Goal: Information Seeking & Learning: Learn about a topic

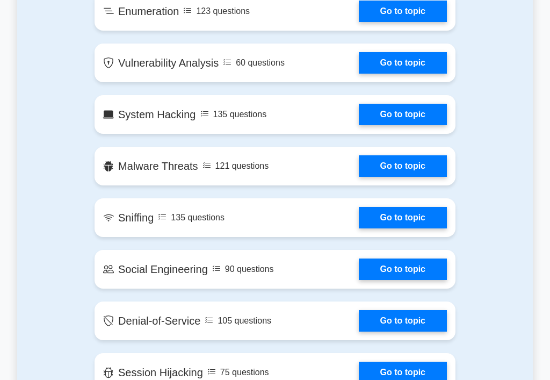
scroll to position [822, 0]
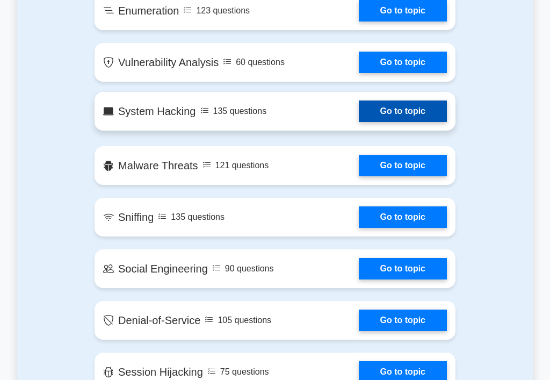
click at [380, 107] on link "Go to topic" at bounding box center [403, 110] width 88 height 21
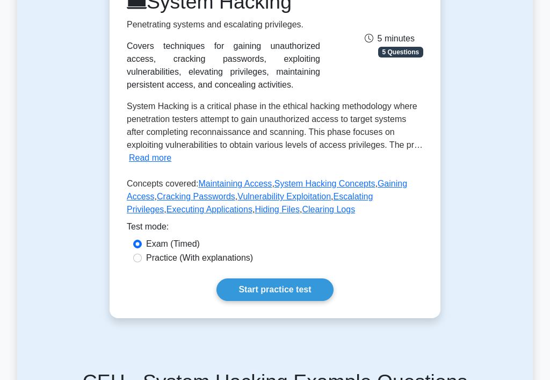
scroll to position [238, 0]
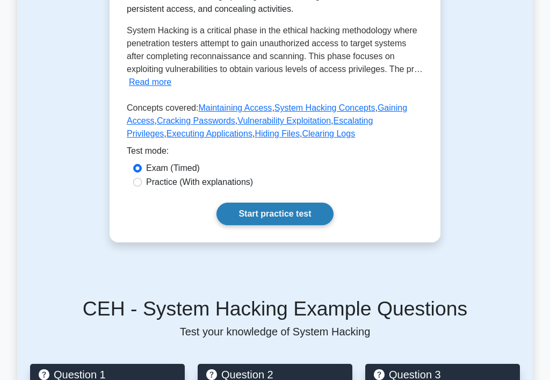
click at [273, 218] on link "Start practice test" at bounding box center [274, 214] width 117 height 23
